Goal: Find specific page/section: Find specific page/section

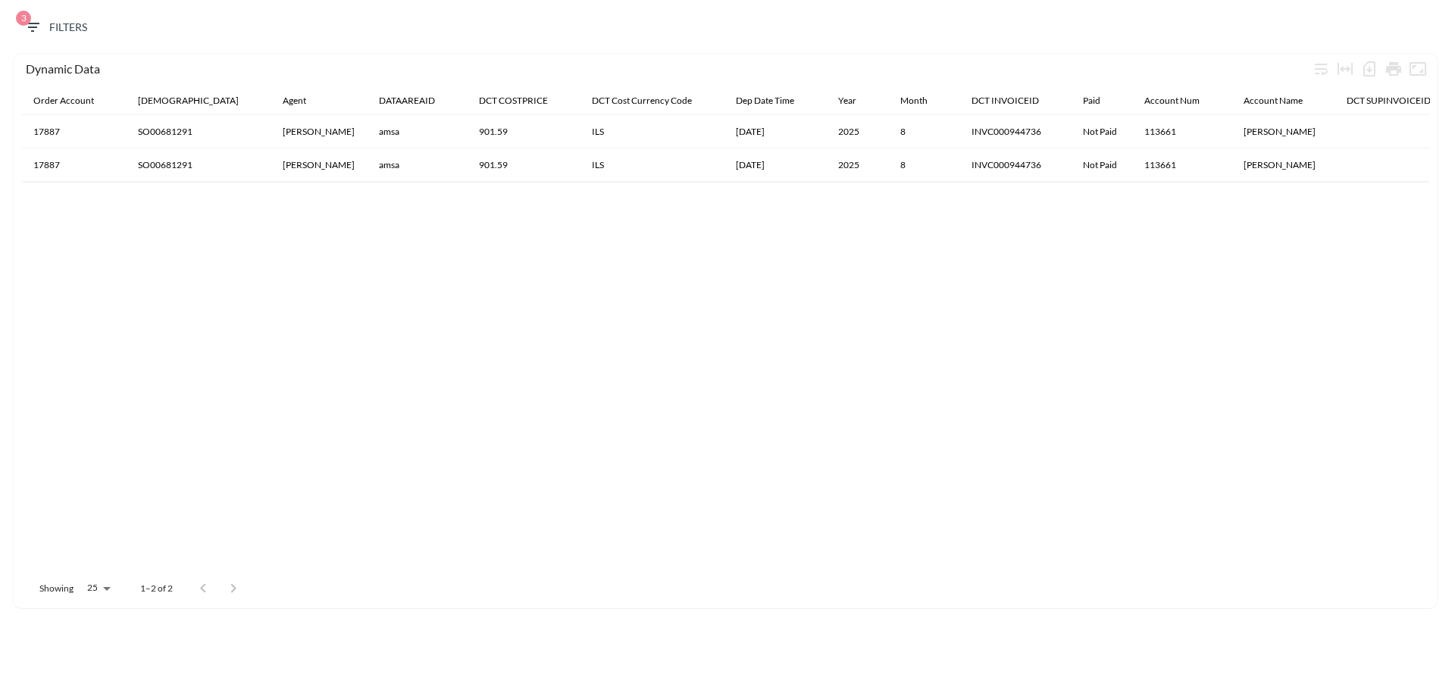
click at [53, 11] on div "3 Filters" at bounding box center [728, 31] width 1440 height 46
click at [52, 23] on span "3 Filters" at bounding box center [55, 27] width 64 height 19
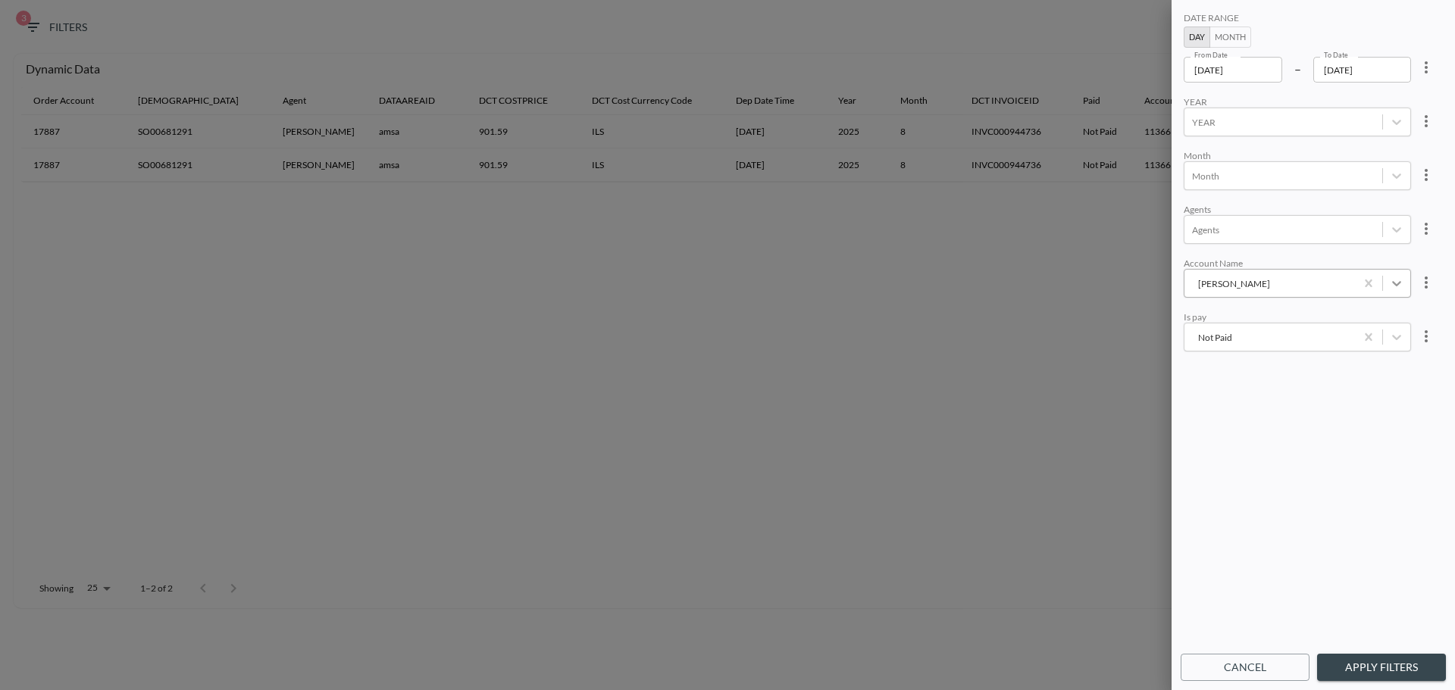
click at [1399, 288] on icon "Amer Mahdi" at bounding box center [1396, 283] width 15 height 15
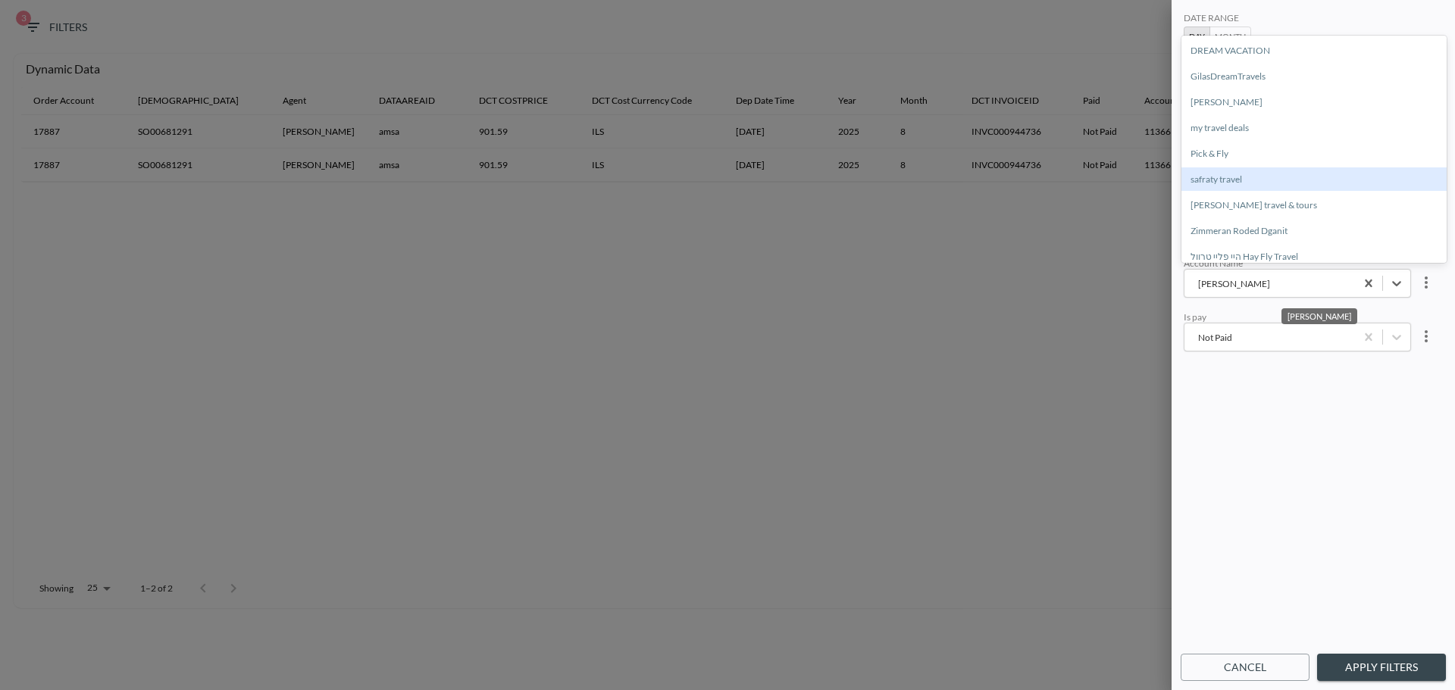
scroll to position [159, 0]
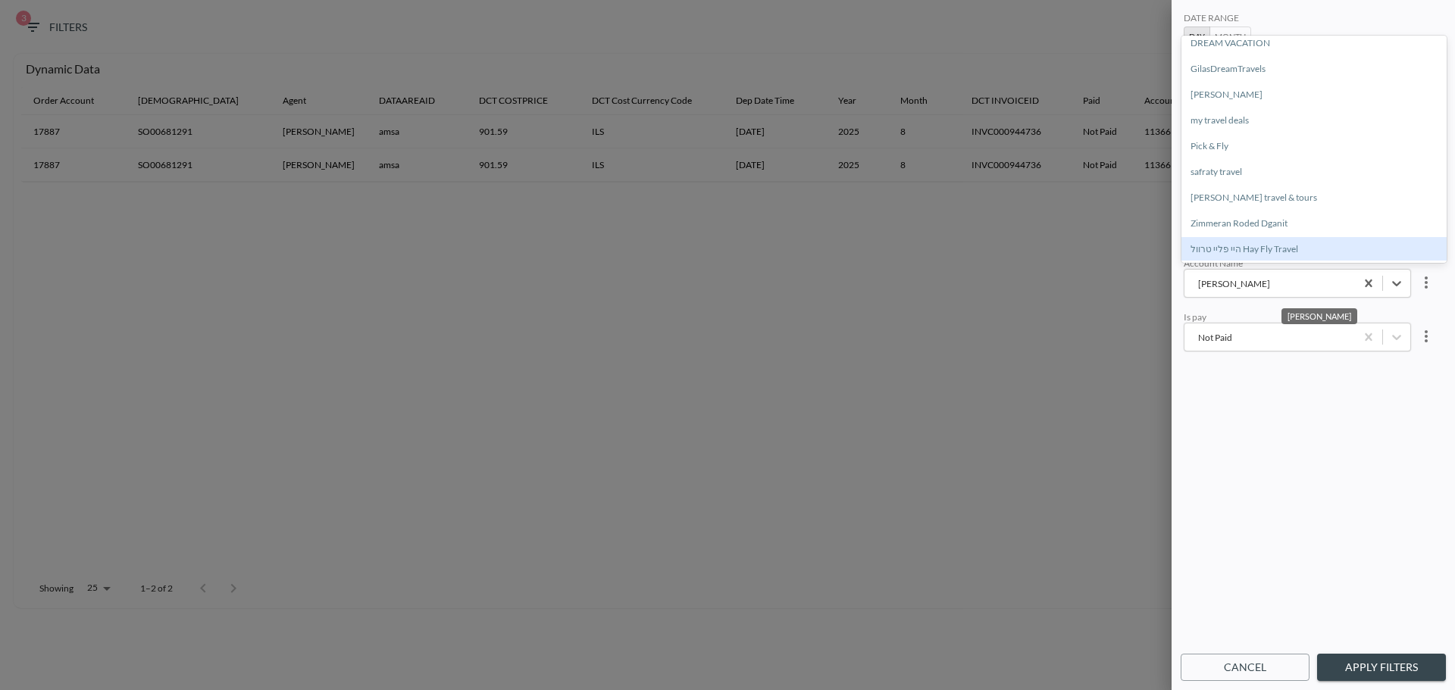
click at [1258, 242] on div "היי פליי טרוול Hay Fly Travel" at bounding box center [1313, 248] width 265 height 23
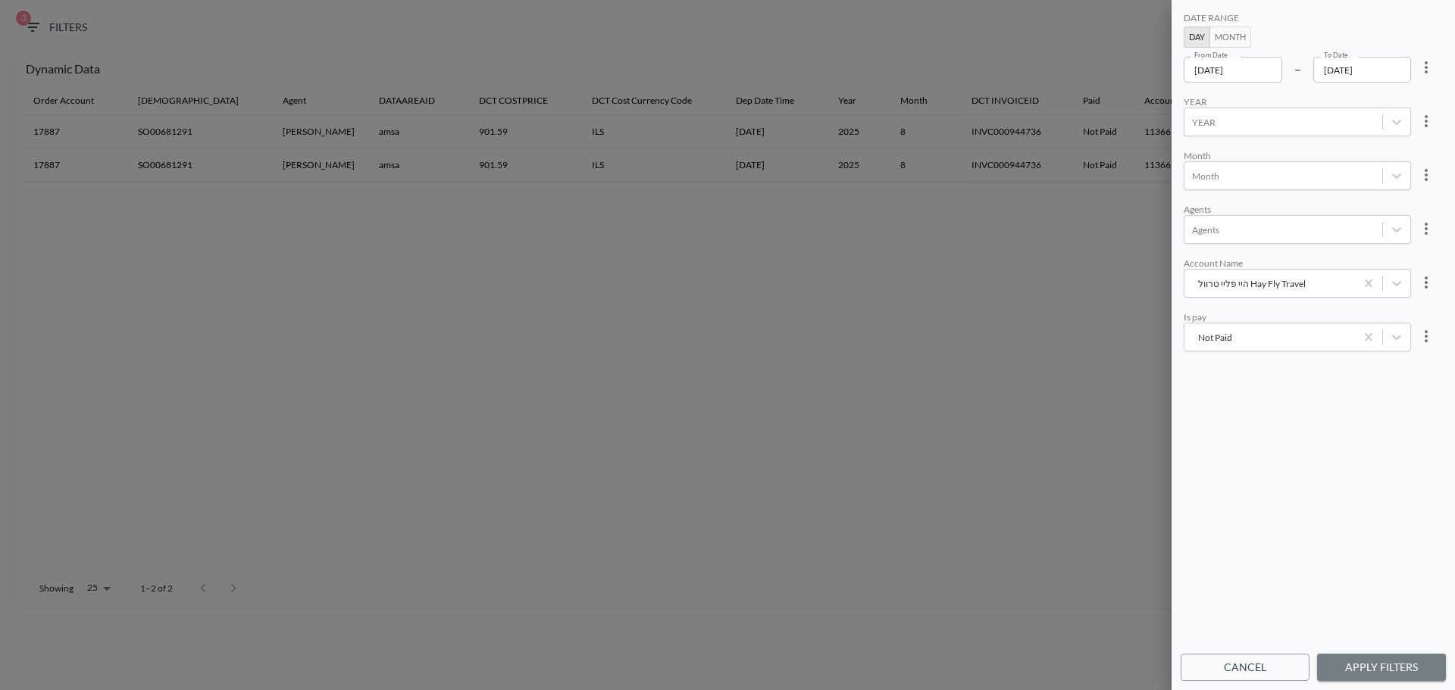
click at [1378, 656] on button "Apply Filters" at bounding box center [1381, 668] width 129 height 28
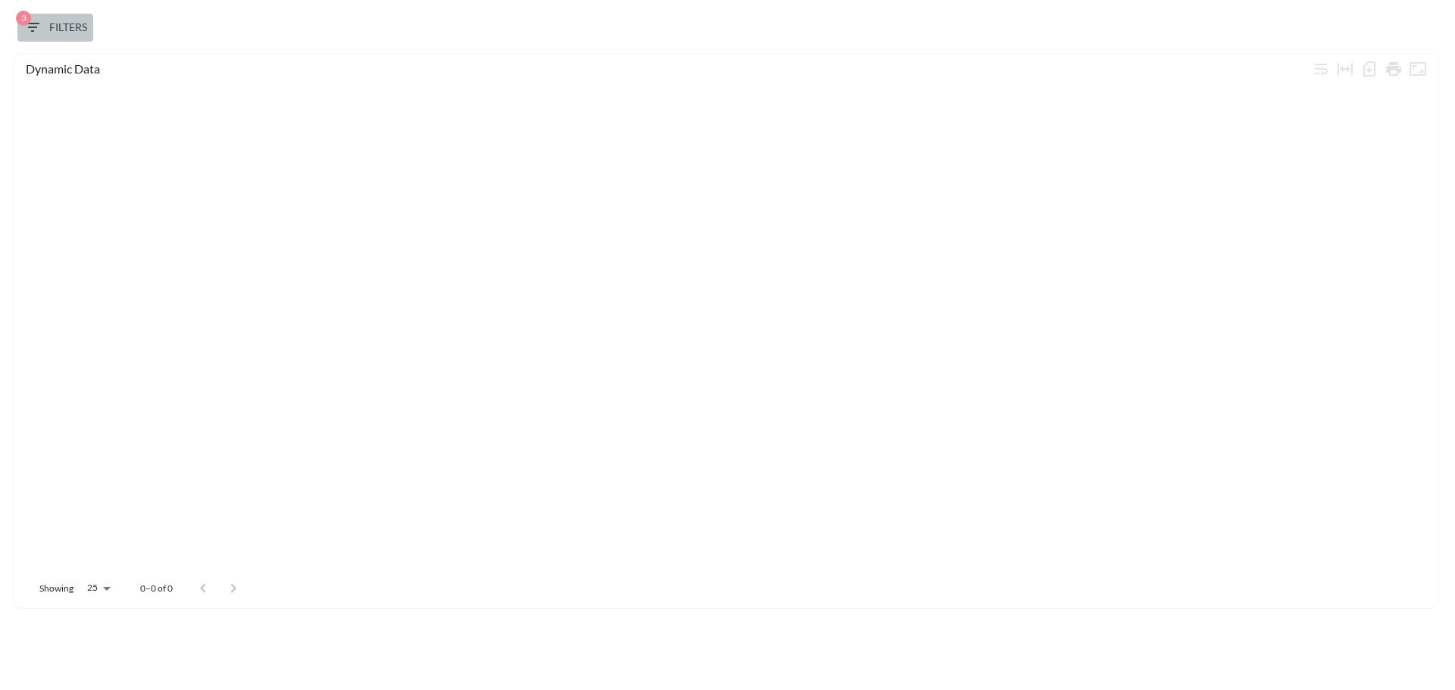
click at [41, 20] on icon "button" at bounding box center [32, 27] width 18 height 18
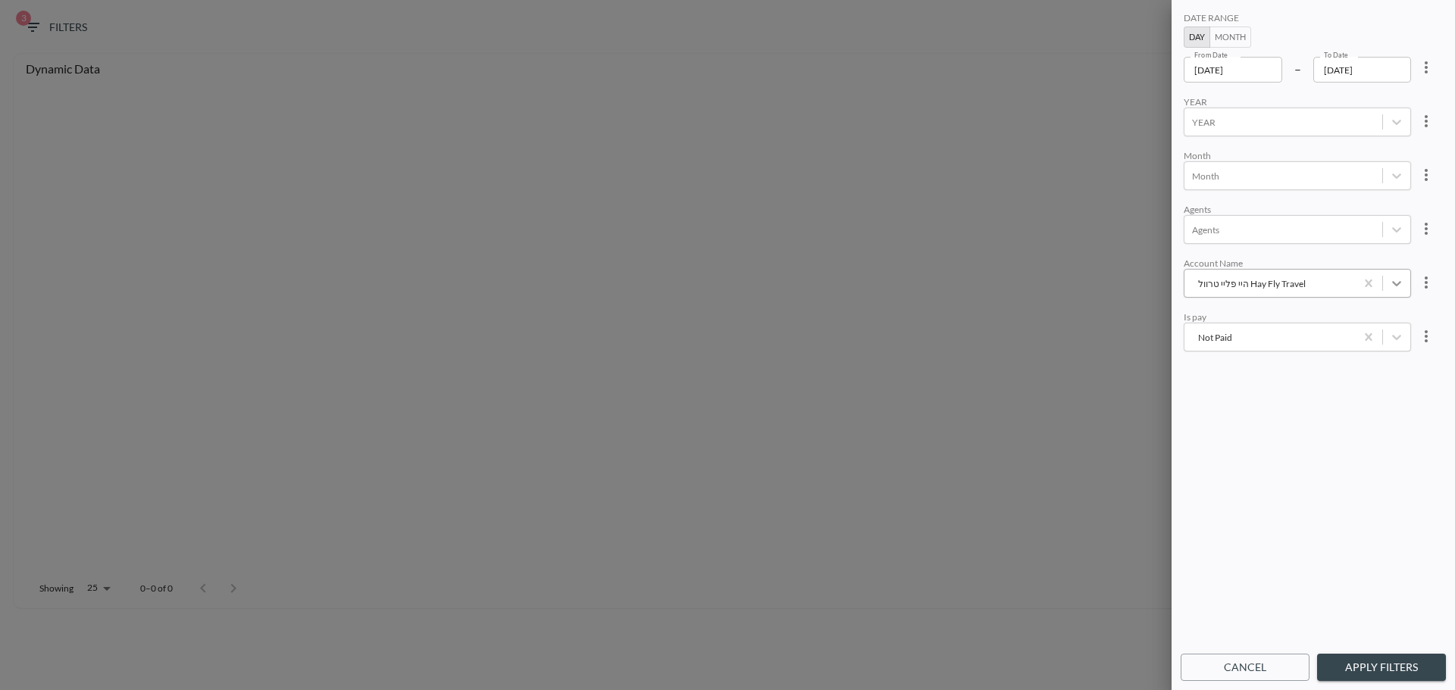
click at [1390, 291] on icon "היי פליי טרוול Hay Fly Travel" at bounding box center [1396, 283] width 15 height 15
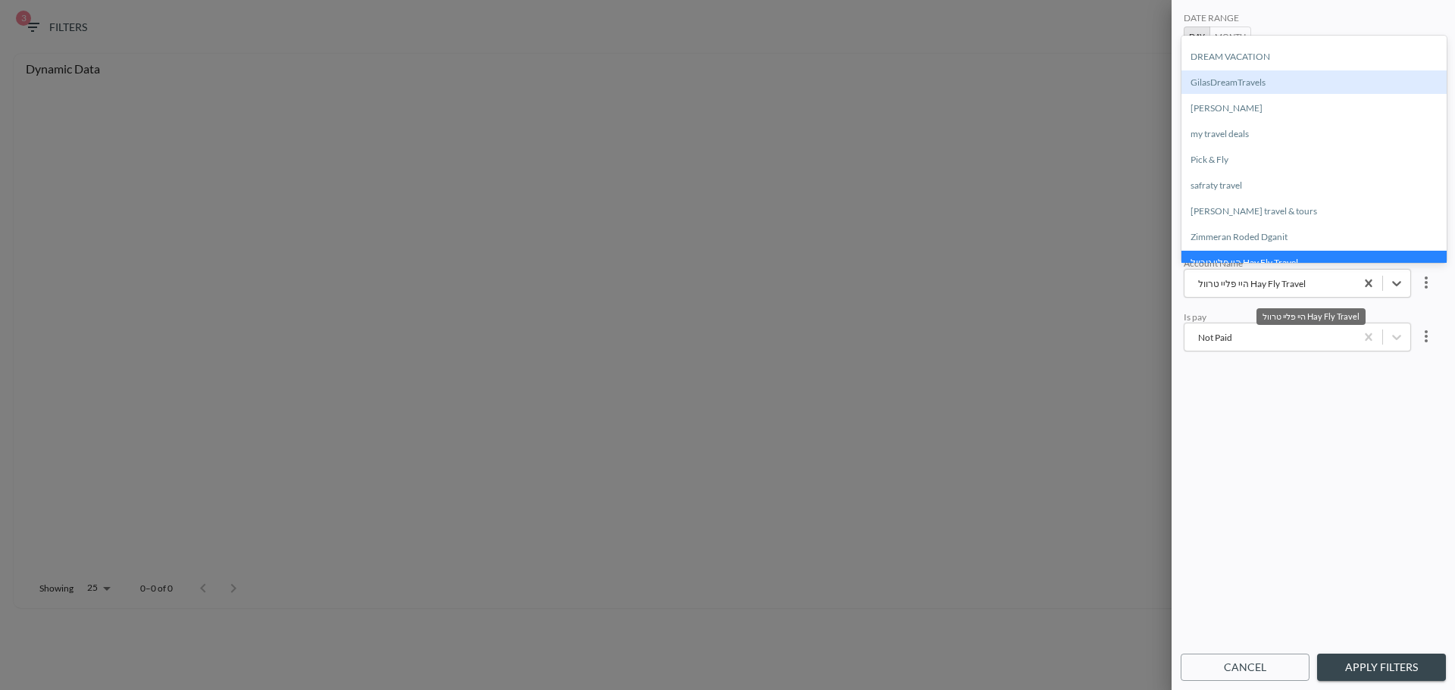
scroll to position [152, 0]
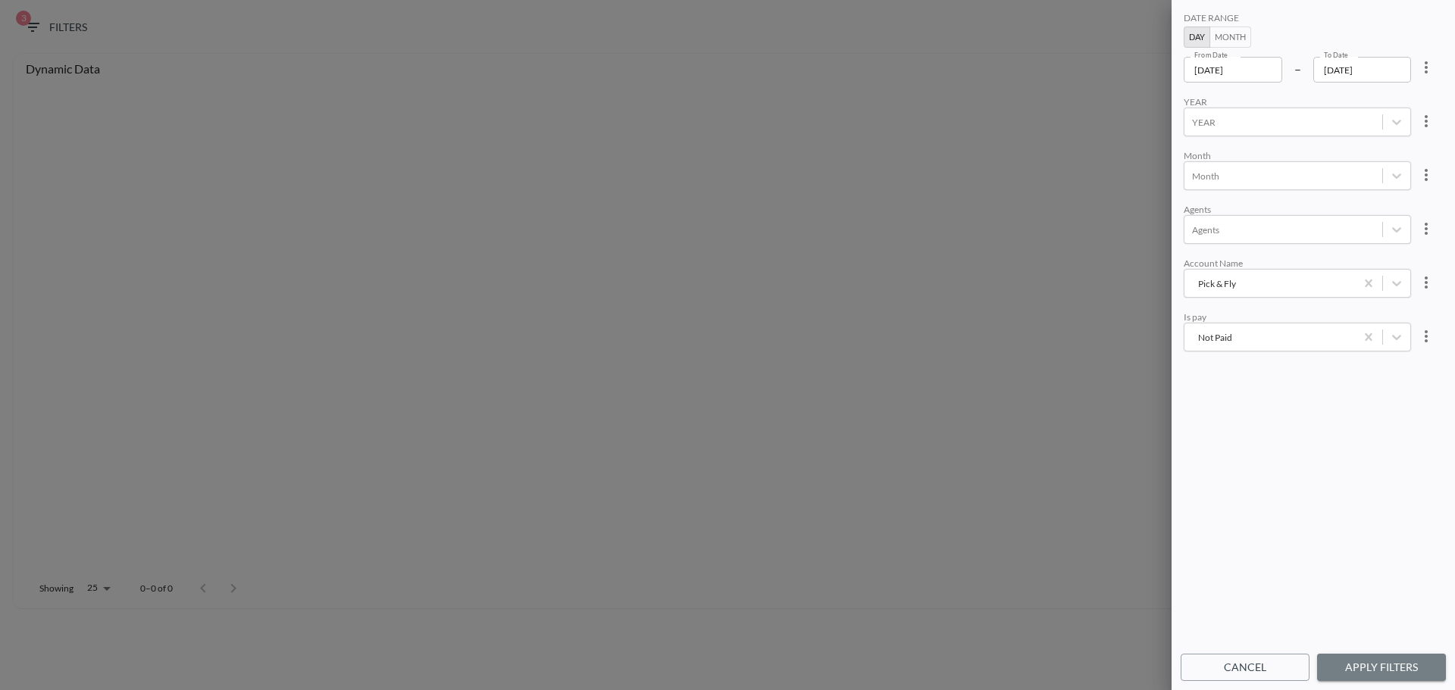
click at [1388, 661] on button "Apply Filters" at bounding box center [1381, 668] width 129 height 28
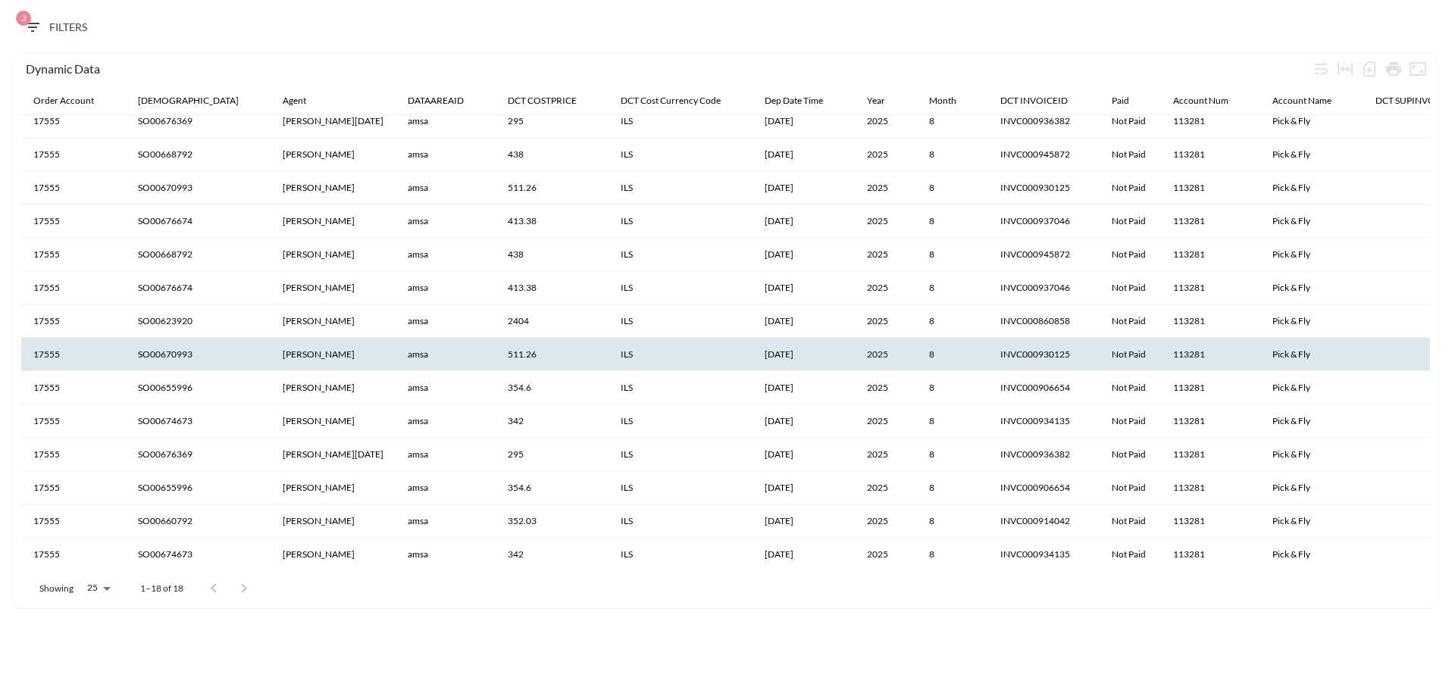
scroll to position [0, 0]
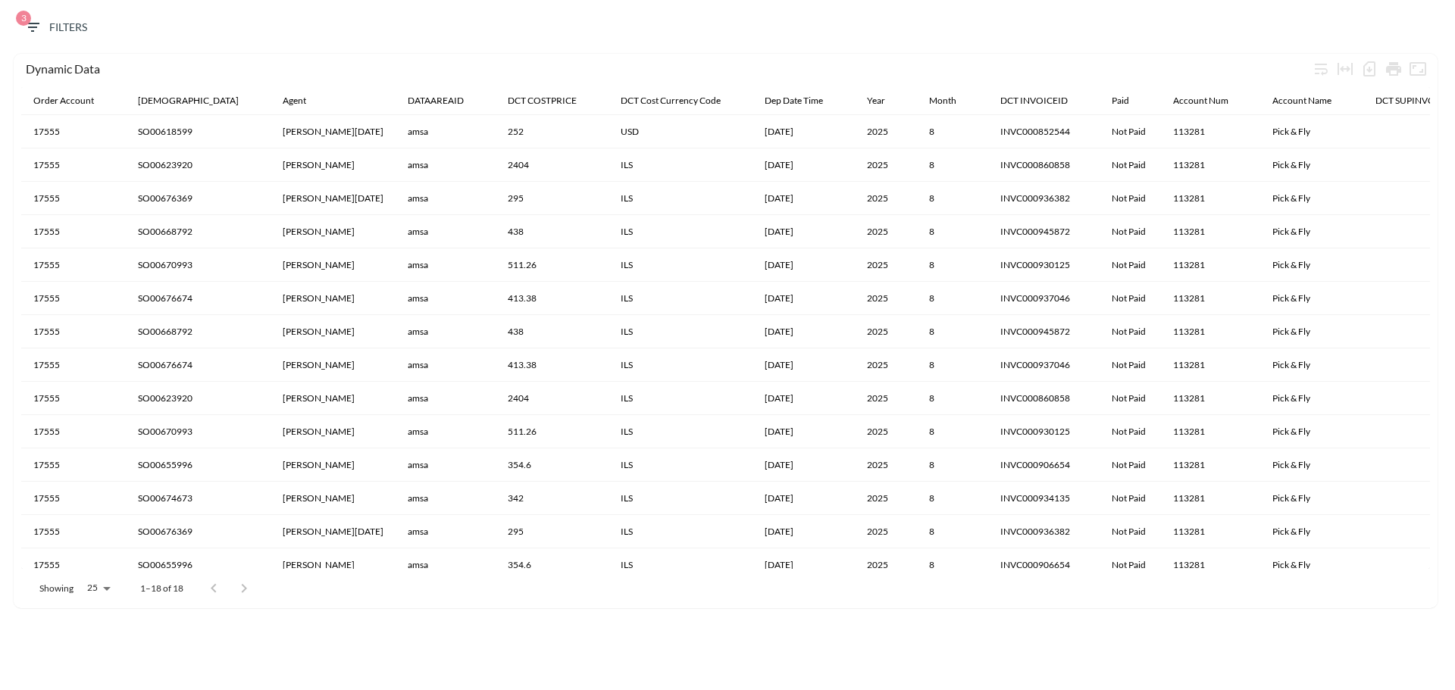
click at [55, 17] on button "3 Filters" at bounding box center [55, 28] width 76 height 28
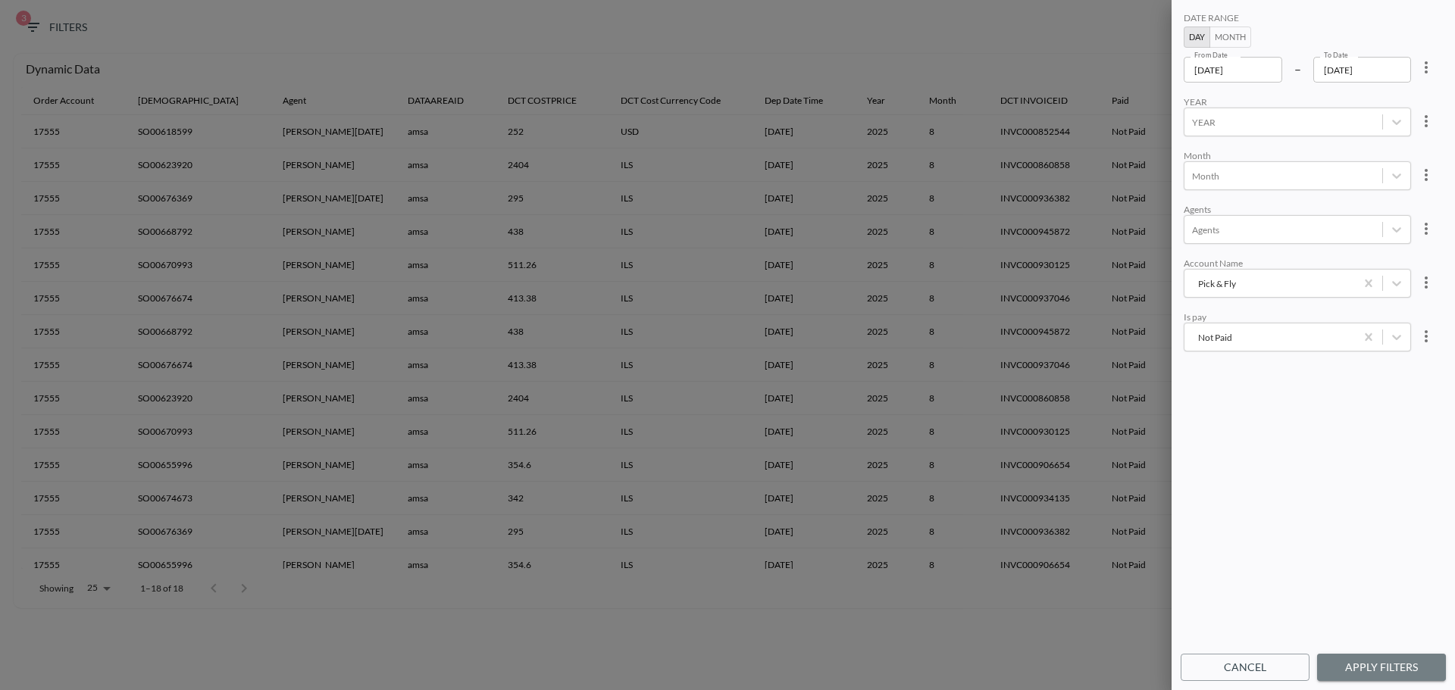
click at [1362, 664] on button "Apply Filters" at bounding box center [1381, 668] width 129 height 28
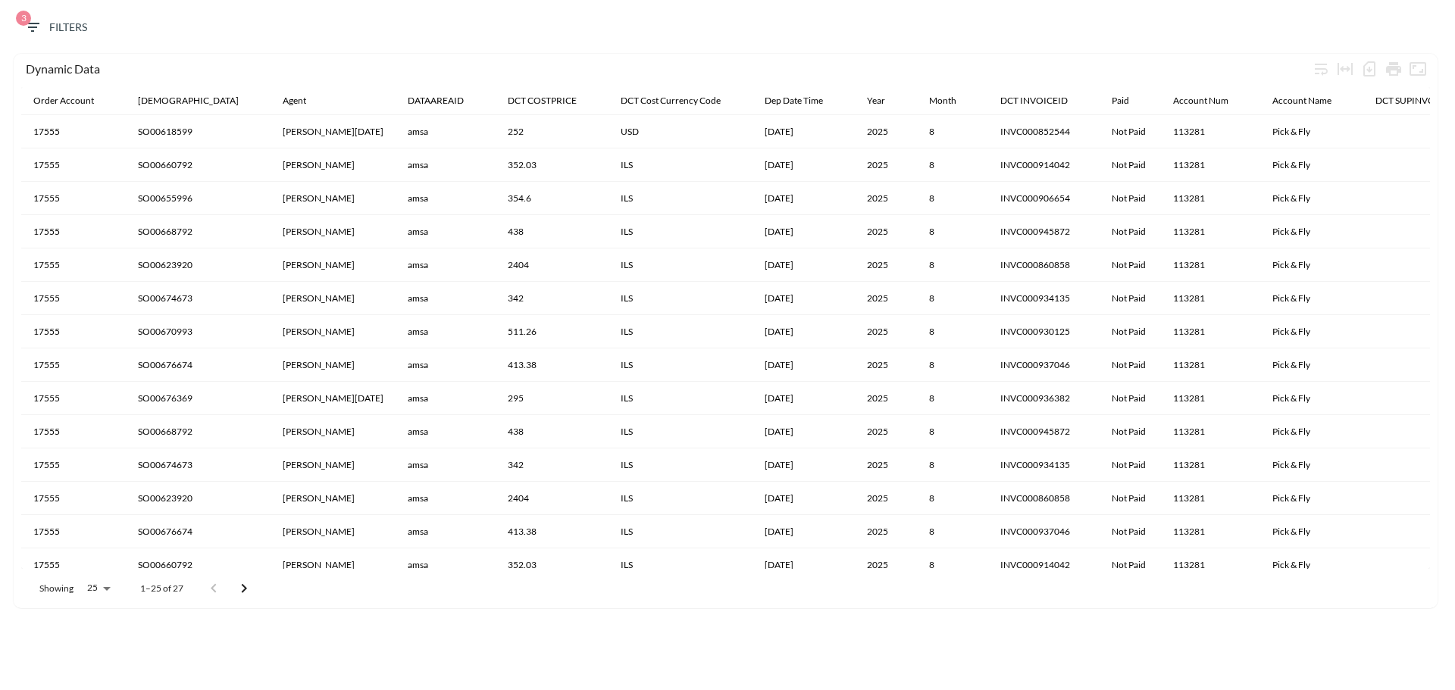
click at [362, 30] on div "3 Filters" at bounding box center [728, 31] width 1440 height 46
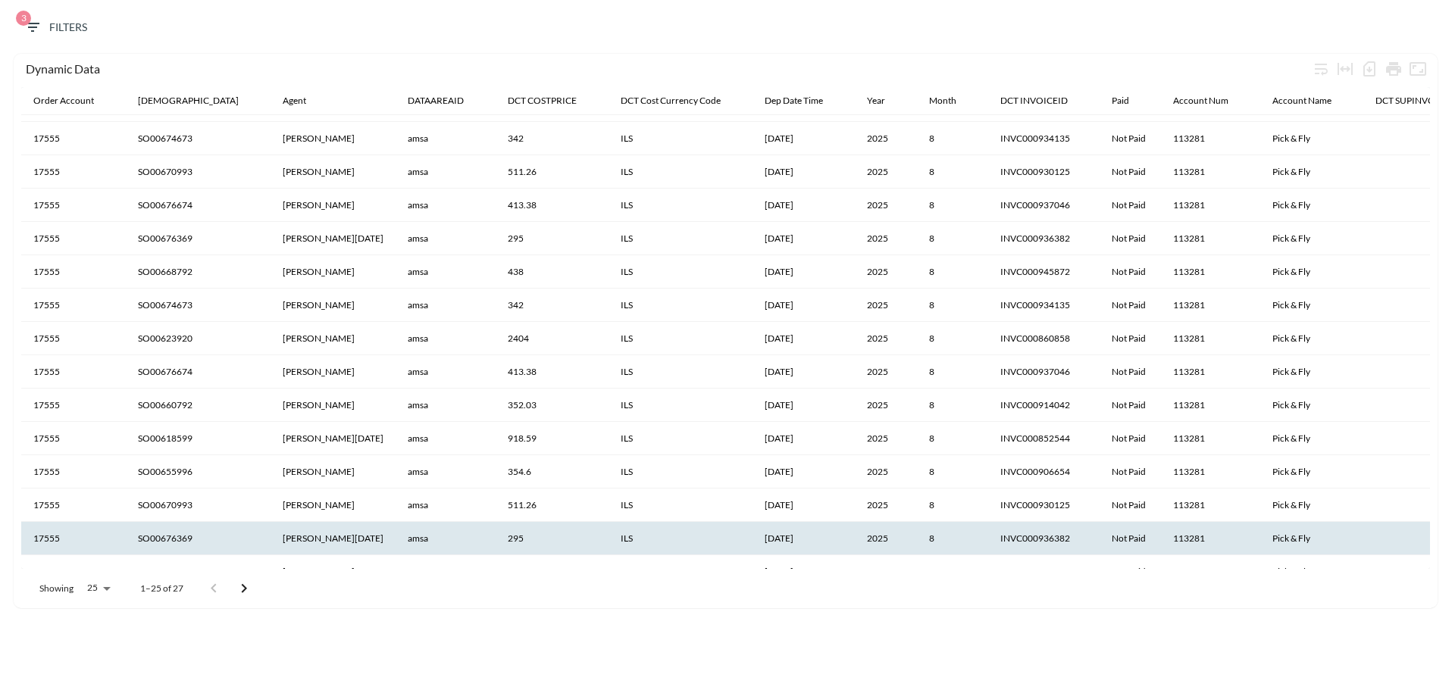
scroll to position [380, 0]
